Goal: Navigation & Orientation: Find specific page/section

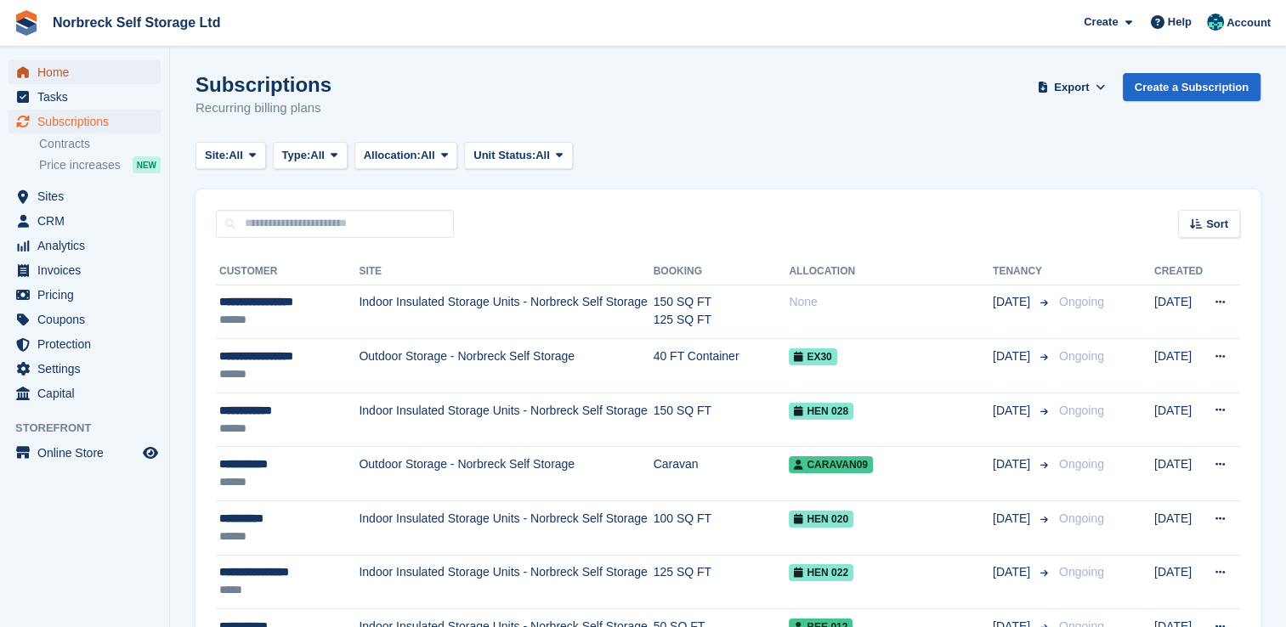
click at [48, 74] on span "Home" at bounding box center [88, 72] width 102 height 24
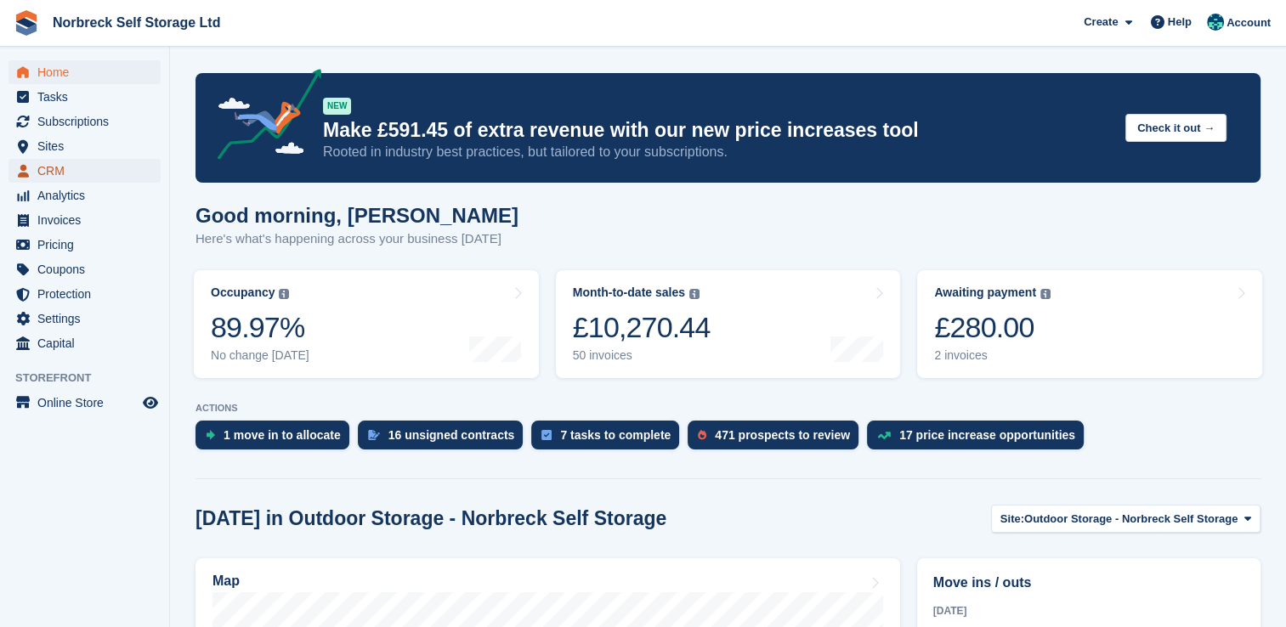
click at [54, 172] on span "CRM" at bounding box center [88, 171] width 102 height 24
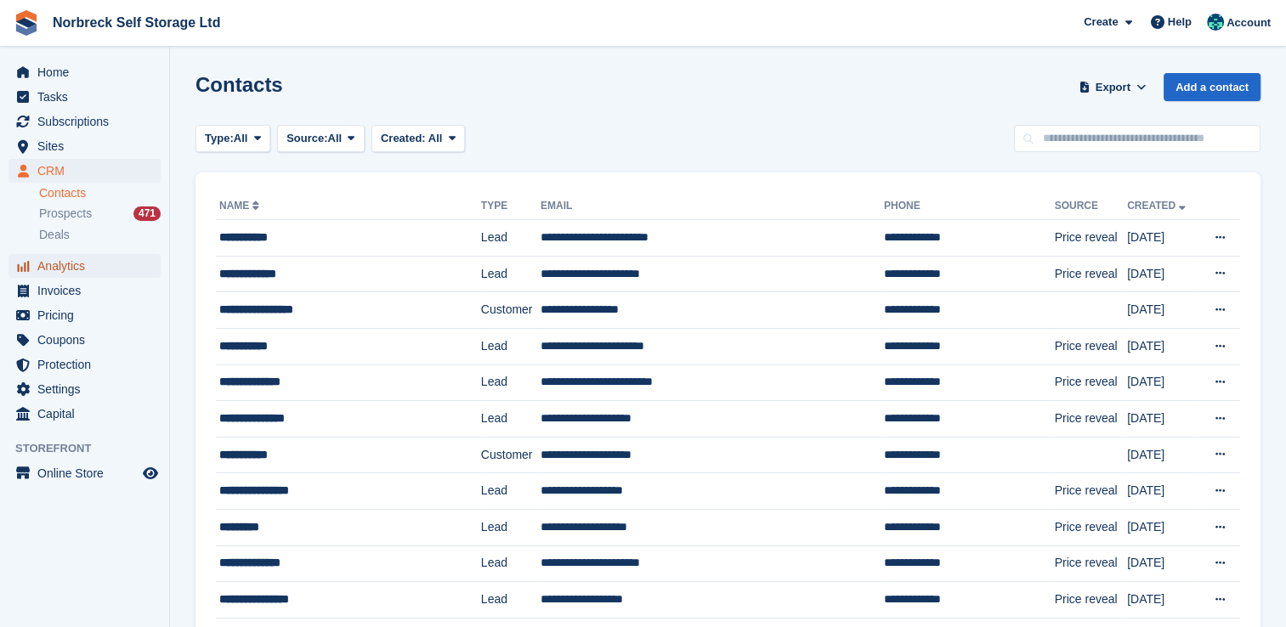
click at [65, 264] on span "Analytics" at bounding box center [88, 266] width 102 height 24
